Goal: Complete application form: Complete application form

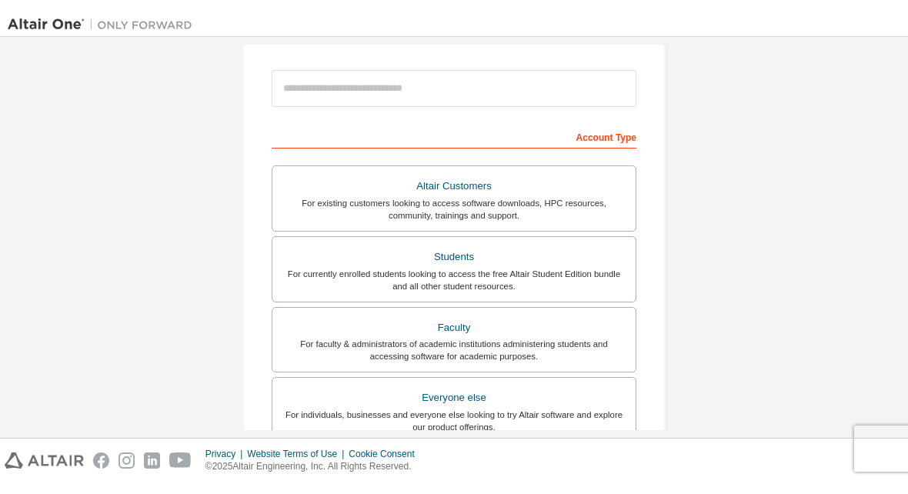
scroll to position [169, 0]
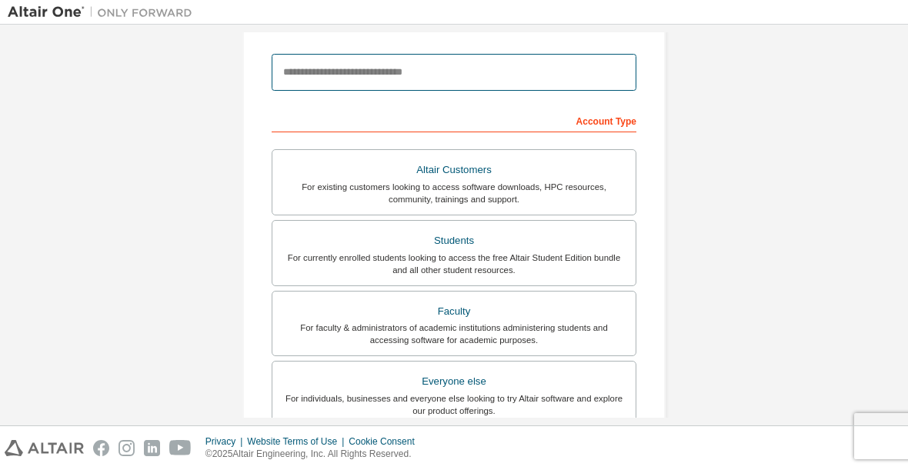
click at [327, 72] on input "email" at bounding box center [454, 72] width 365 height 37
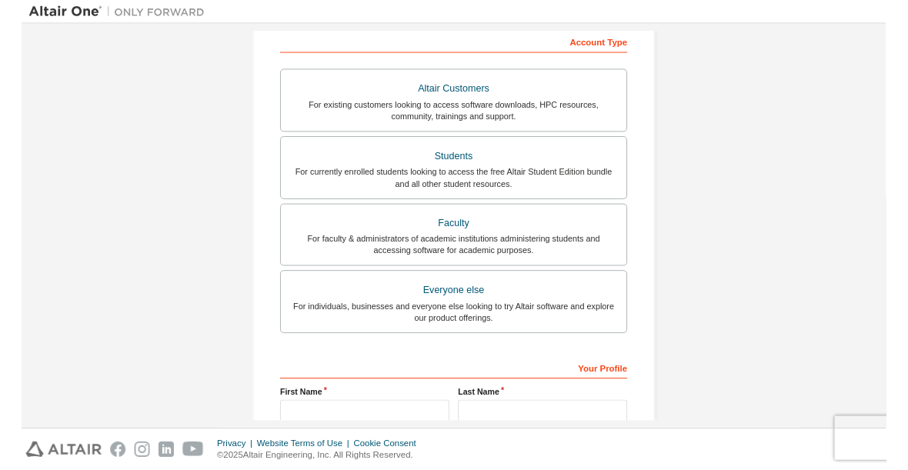
scroll to position [252, 0]
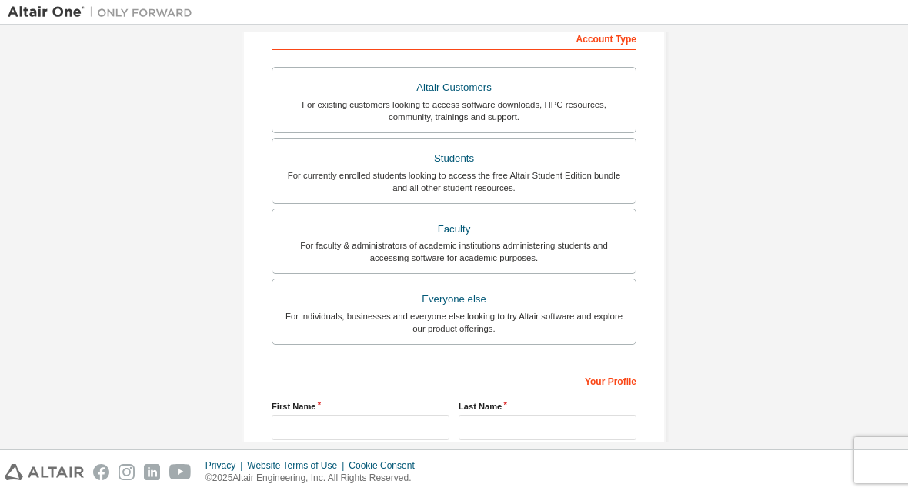
type input "**********"
click at [314, 161] on div "Students" at bounding box center [454, 159] width 345 height 22
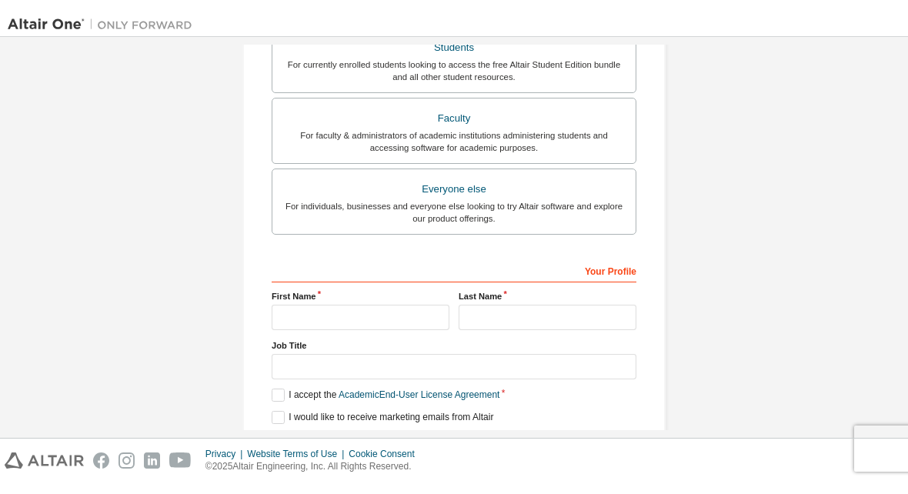
scroll to position [420, 0]
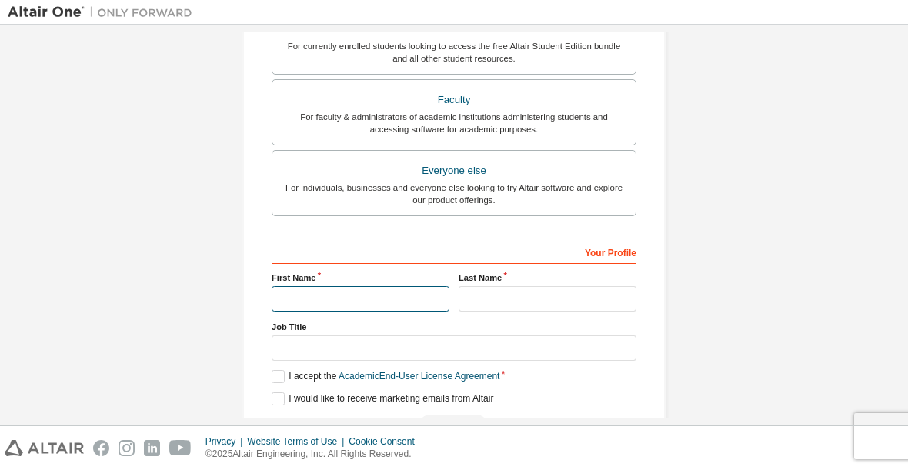
click at [299, 299] on input "text" at bounding box center [361, 298] width 178 height 25
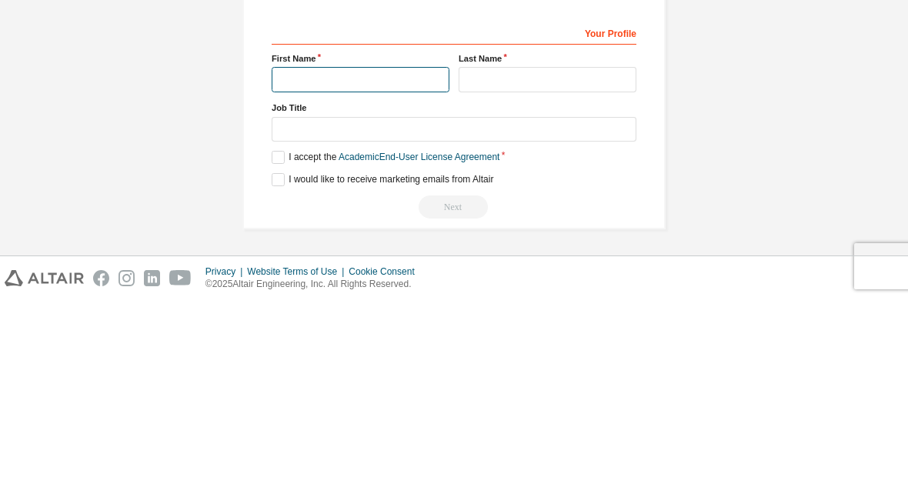
scroll to position [412, 0]
type input "*******"
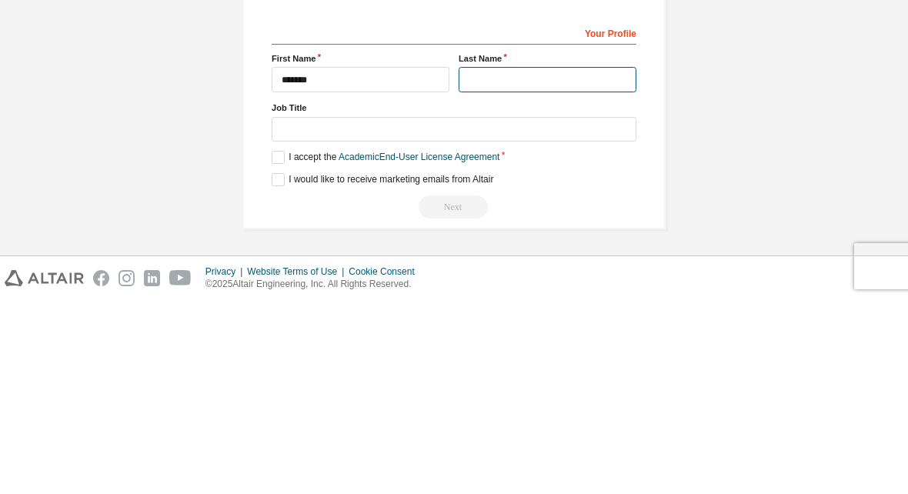
click at [584, 261] on input "text" at bounding box center [548, 273] width 178 height 25
type input "**********"
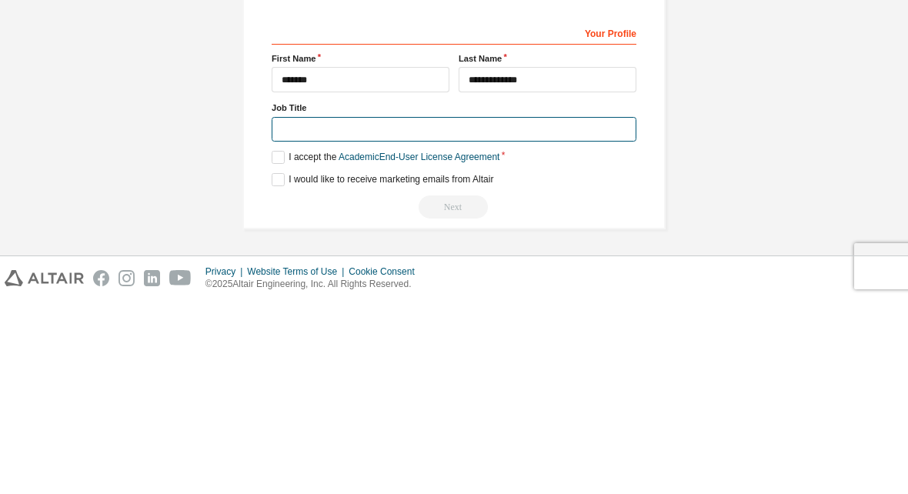
click at [592, 311] on input "text" at bounding box center [454, 323] width 365 height 25
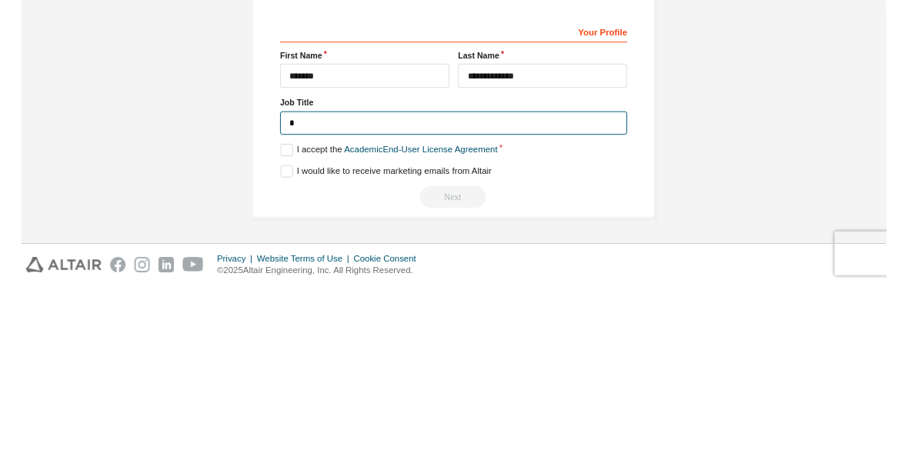
scroll to position [405, 0]
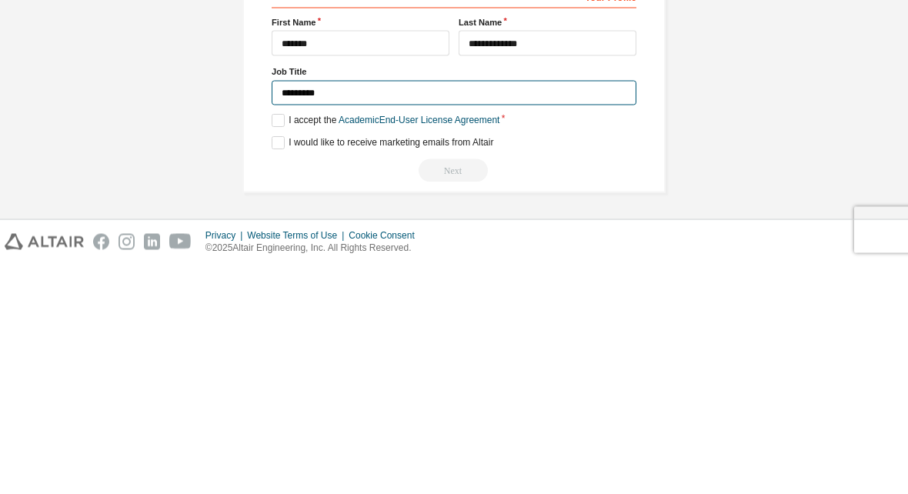
type input "********"
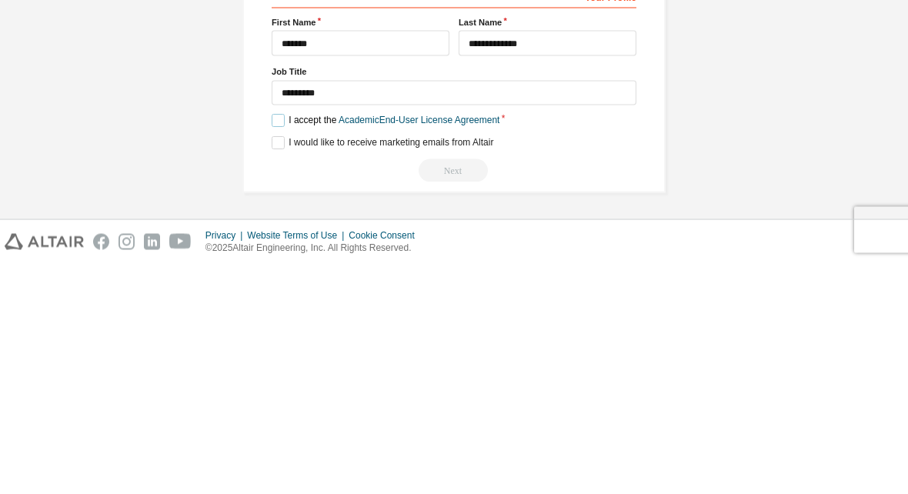
click at [279, 345] on label "I accept the Academic End-User License Agreement" at bounding box center [386, 351] width 228 height 13
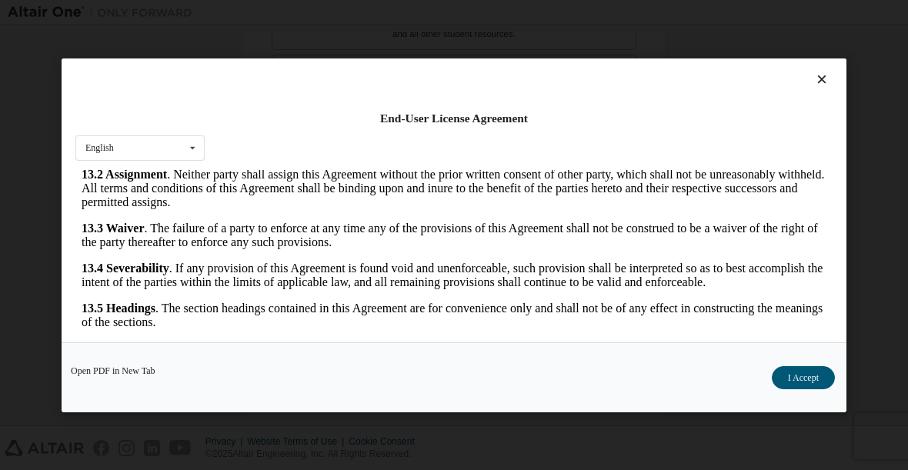
scroll to position [2900, 0]
click at [804, 382] on button "I Accept" at bounding box center [803, 376] width 63 height 23
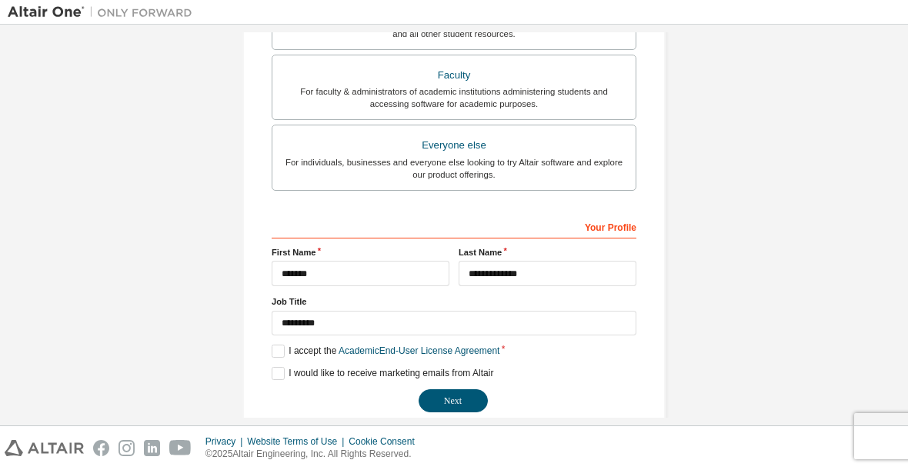
click at [464, 399] on button "Next" at bounding box center [453, 400] width 69 height 23
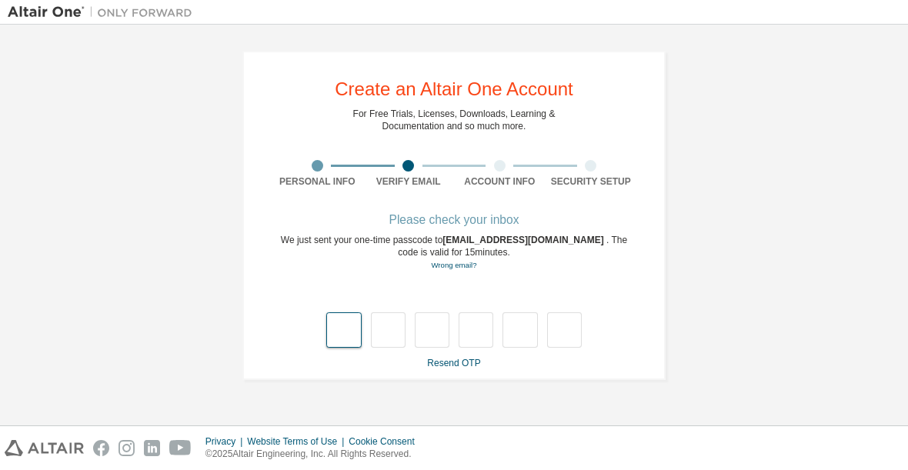
scroll to position [0, 0]
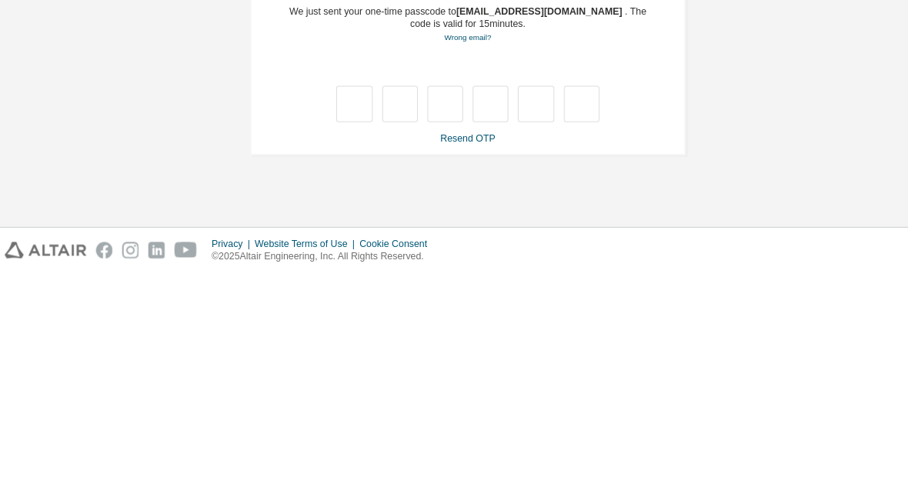
click at [450, 358] on link "Resend OTP" at bounding box center [453, 363] width 53 height 11
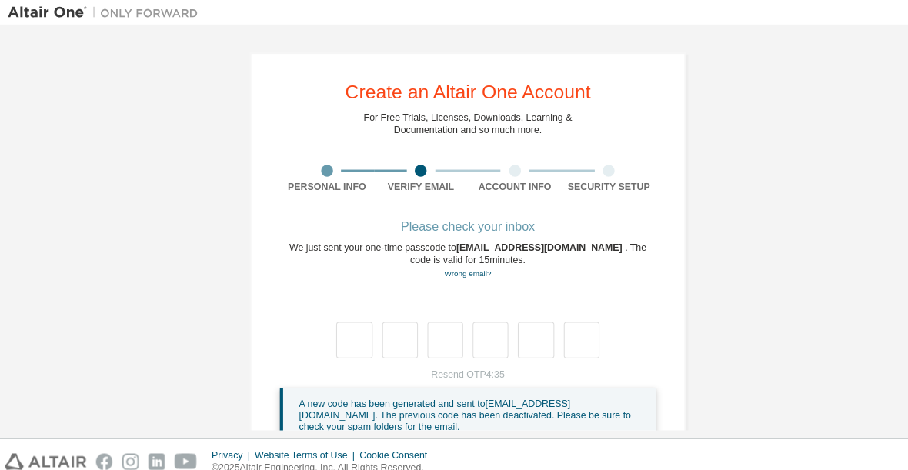
click at [531, 235] on span "[EMAIL_ADDRESS][DOMAIN_NAME]" at bounding box center [524, 240] width 164 height 11
click at [527, 235] on span "[EMAIL_ADDRESS][DOMAIN_NAME]" at bounding box center [524, 240] width 164 height 11
click at [455, 268] on link "Wrong email?" at bounding box center [453, 265] width 45 height 8
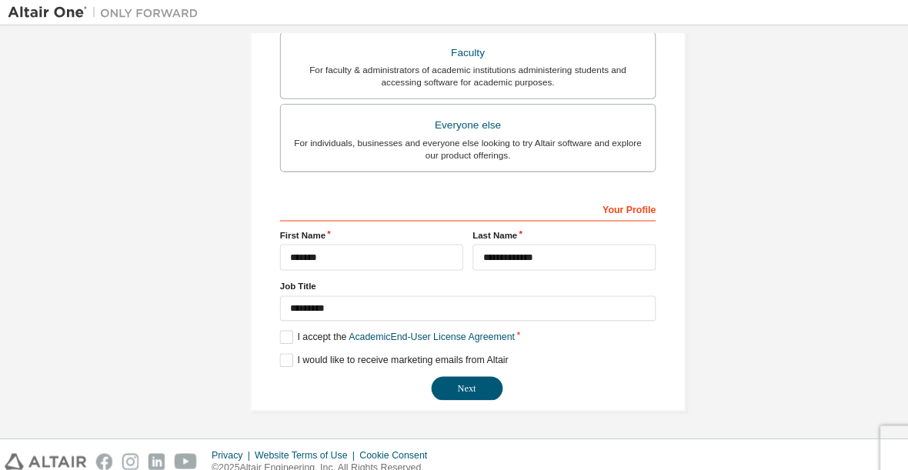
scroll to position [429, 0]
click at [455, 376] on button "Next" at bounding box center [453, 376] width 69 height 23
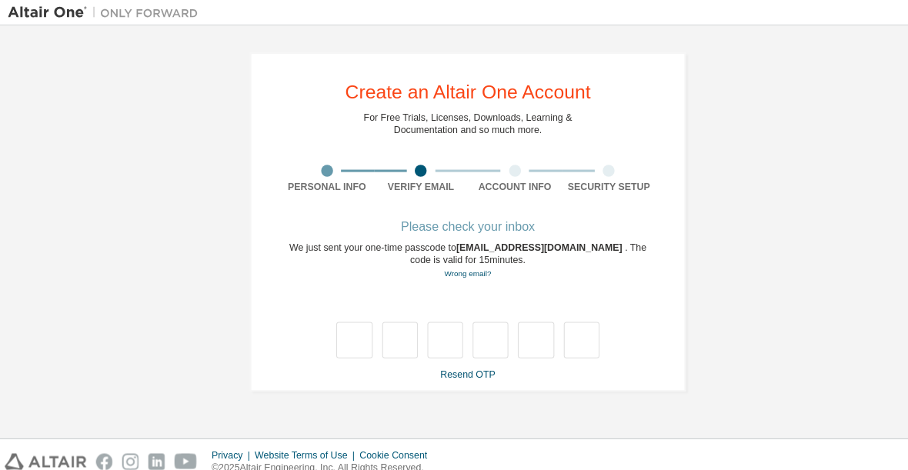
scroll to position [0, 0]
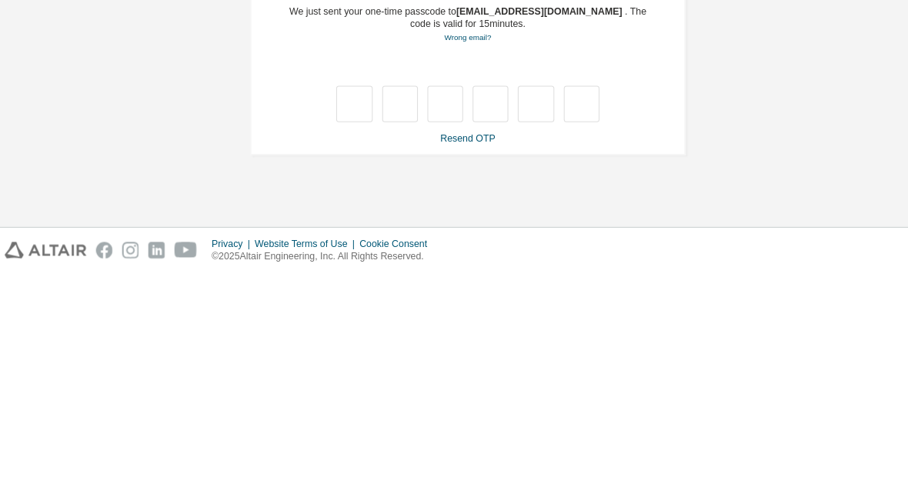
click at [802, 96] on div "**********" at bounding box center [454, 215] width 892 height 366
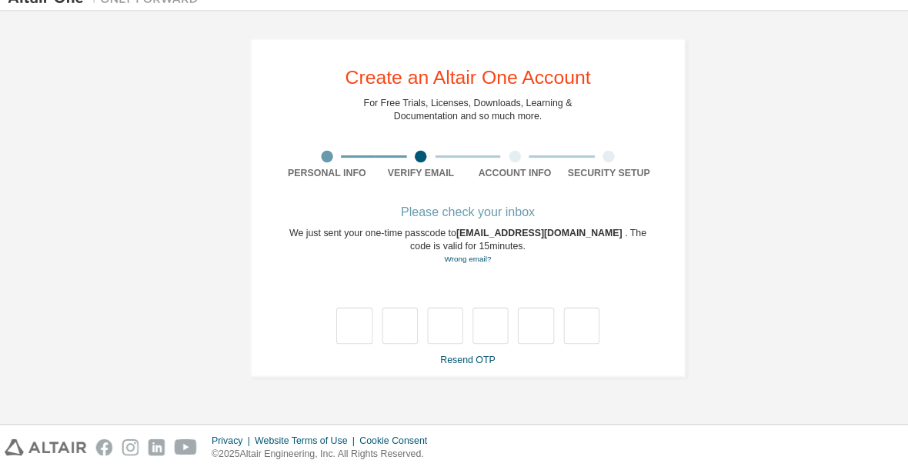
click at [460, 358] on link "Resend OTP" at bounding box center [453, 363] width 53 height 11
